Goal: Transaction & Acquisition: Purchase product/service

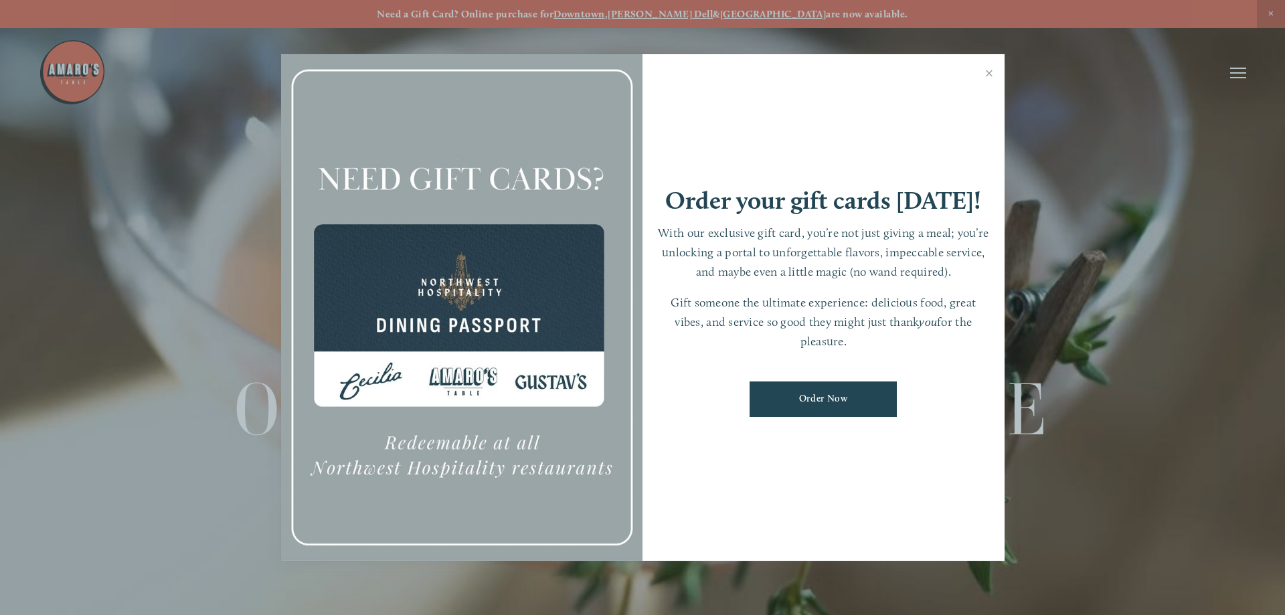
click at [1232, 74] on div at bounding box center [642, 307] width 1285 height 615
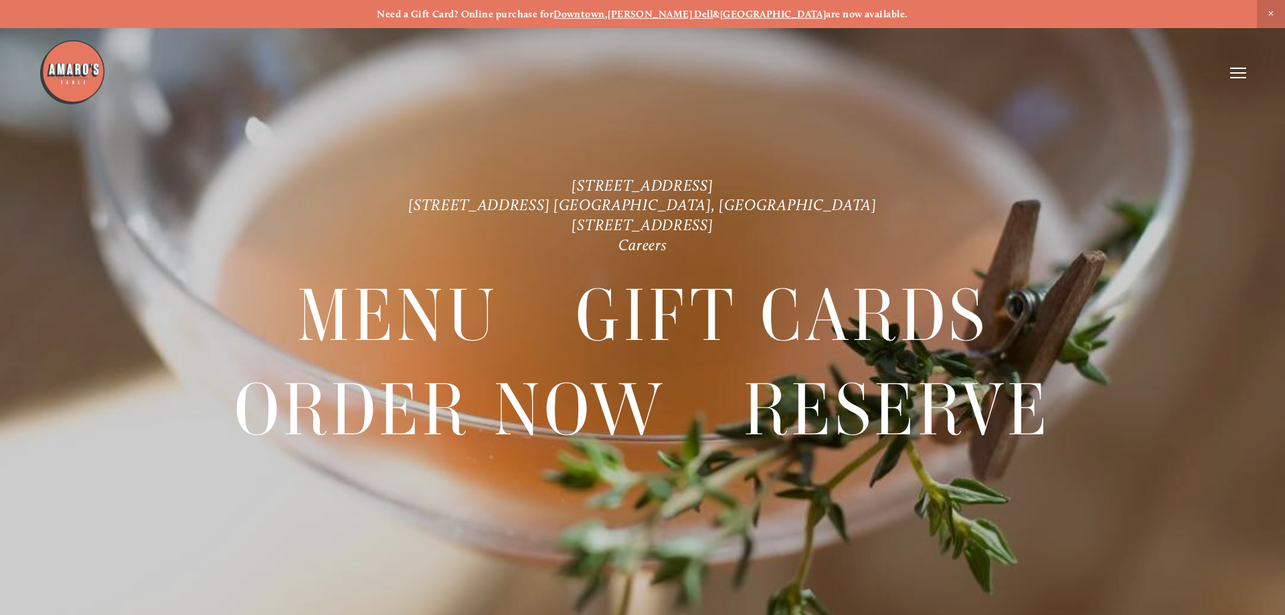
click at [1242, 74] on icon at bounding box center [1238, 73] width 16 height 12
click at [1242, 74] on div at bounding box center [1238, 73] width 16 height 12
click at [1235, 72] on icon at bounding box center [1238, 73] width 16 height 12
click at [1012, 68] on span "Order Now" at bounding box center [1007, 72] width 55 height 13
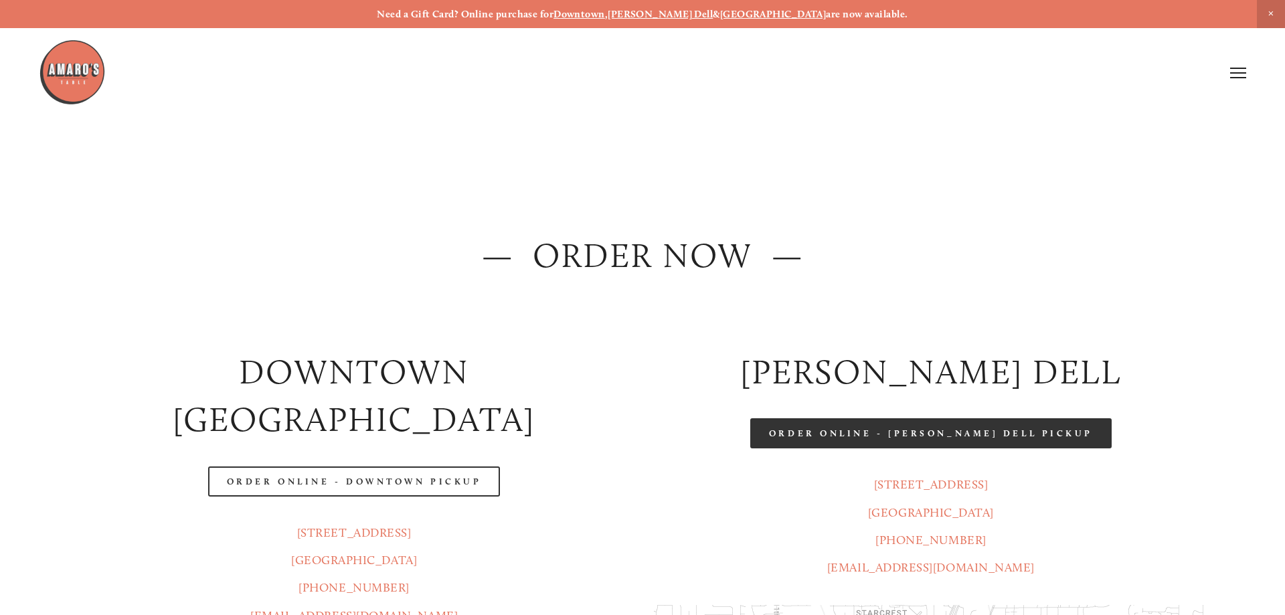
click at [886, 436] on link "Order Online - [PERSON_NAME] Dell Pickup" at bounding box center [930, 433] width 361 height 30
